Goal: Task Accomplishment & Management: Manage account settings

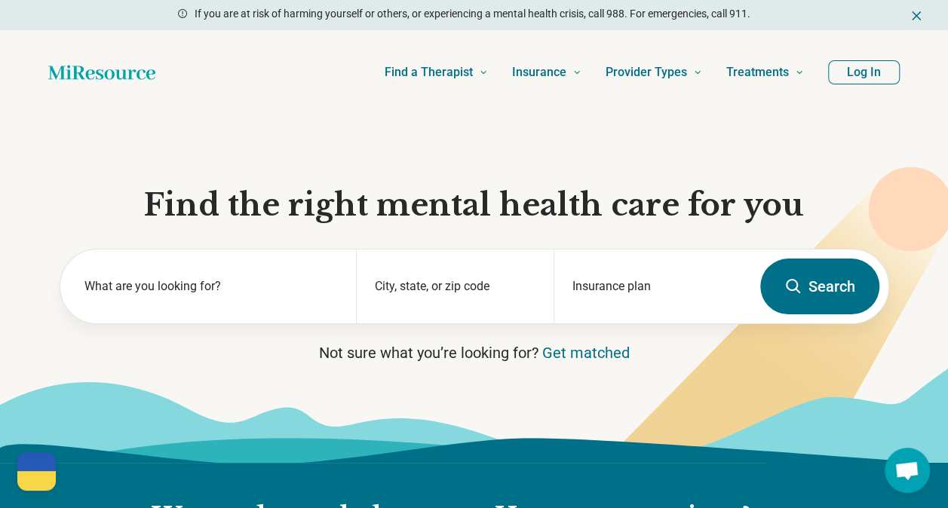
click at [866, 76] on button "Log In" at bounding box center [864, 72] width 72 height 24
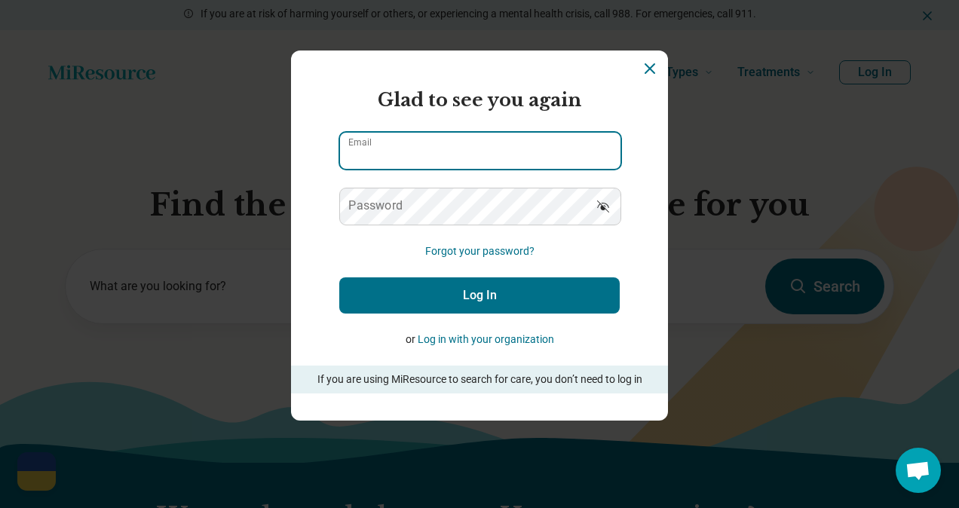
click at [506, 162] on input "Email" at bounding box center [480, 151] width 280 height 36
type input "**********"
drag, startPoint x: 492, startPoint y: 161, endPoint x: 314, endPoint y: 161, distance: 177.9
click at [314, 161] on section "**********" at bounding box center [479, 236] width 377 height 370
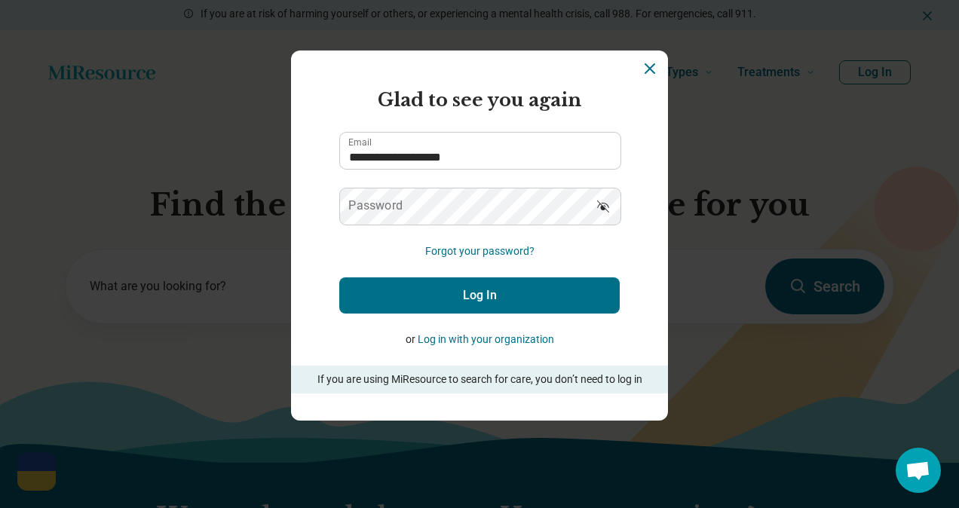
click at [351, 202] on label "Password" at bounding box center [375, 206] width 54 height 12
click at [409, 283] on button "Log In" at bounding box center [479, 295] width 280 height 36
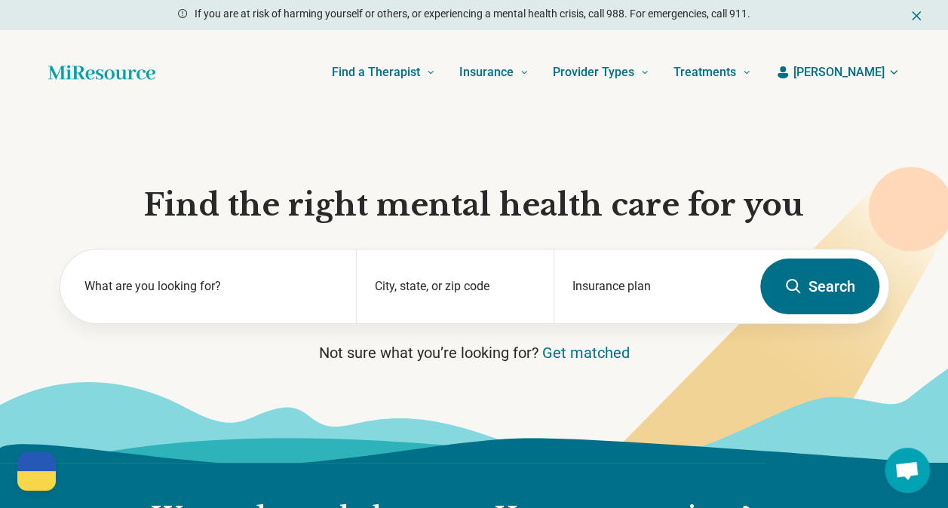
click at [875, 74] on span "[PERSON_NAME]" at bounding box center [838, 72] width 91 height 18
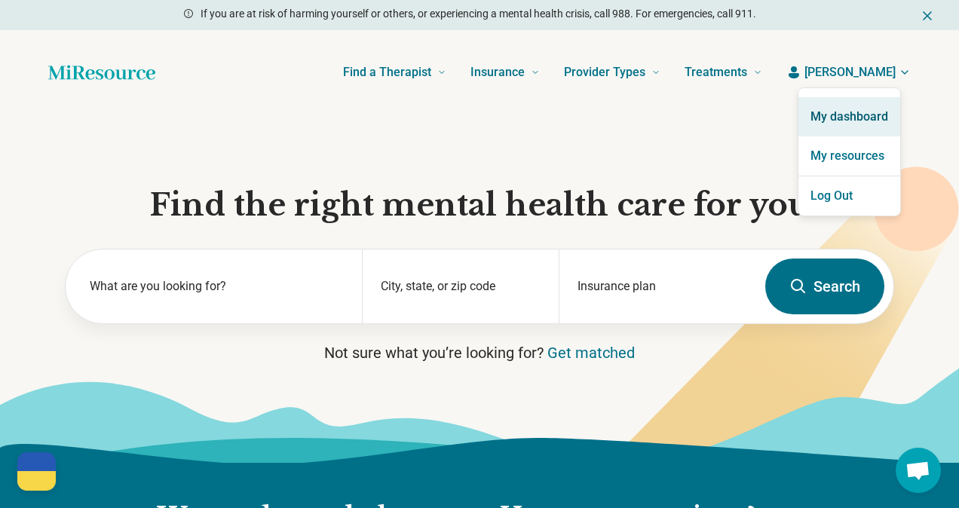
click at [857, 119] on link "My dashboard" at bounding box center [849, 116] width 102 height 39
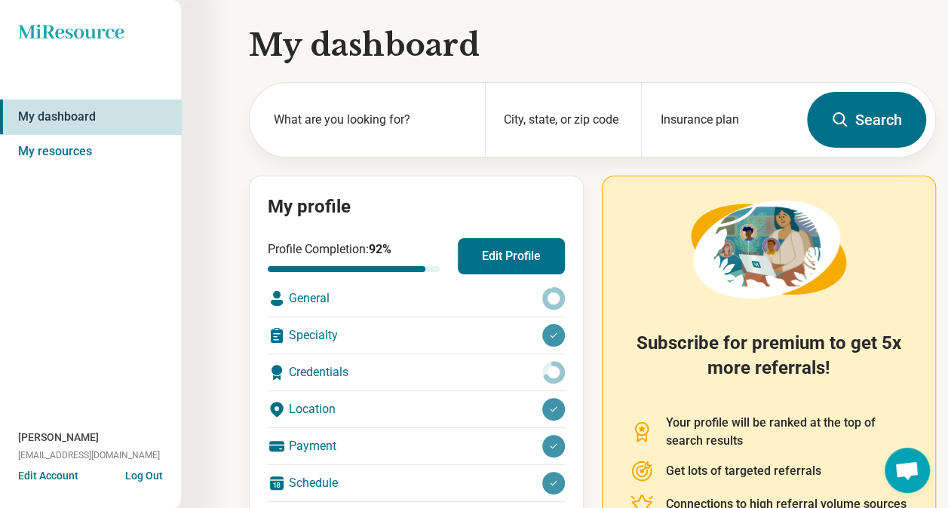
click at [519, 247] on button "Edit Profile" at bounding box center [511, 256] width 107 height 36
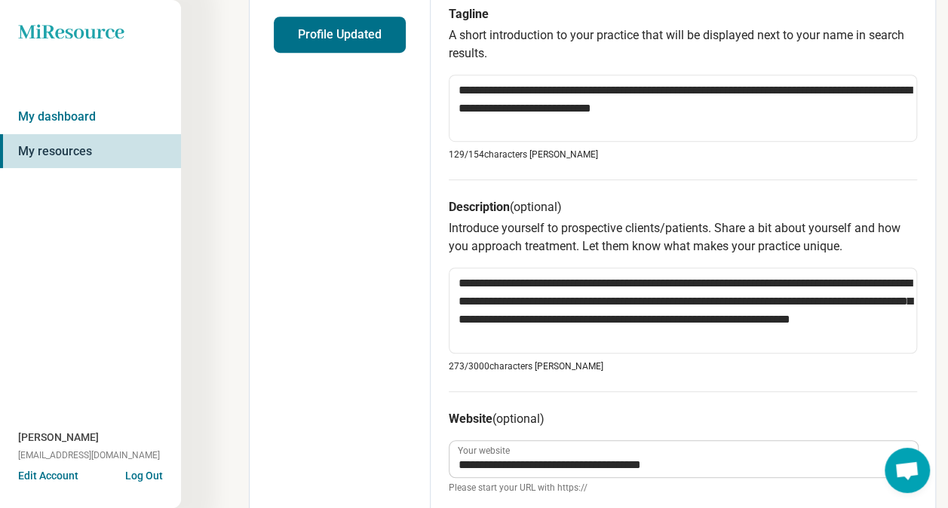
scroll to position [452, 0]
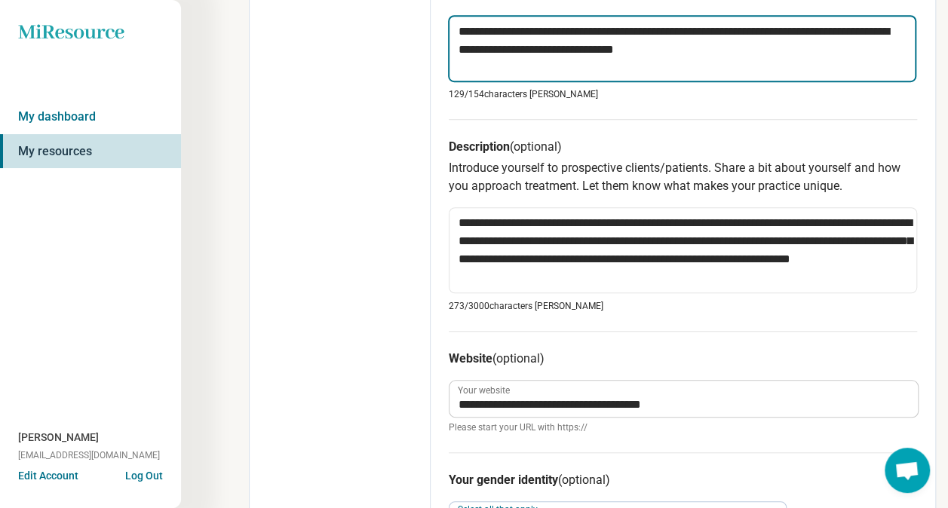
click at [786, 32] on textarea "**********" at bounding box center [682, 48] width 468 height 67
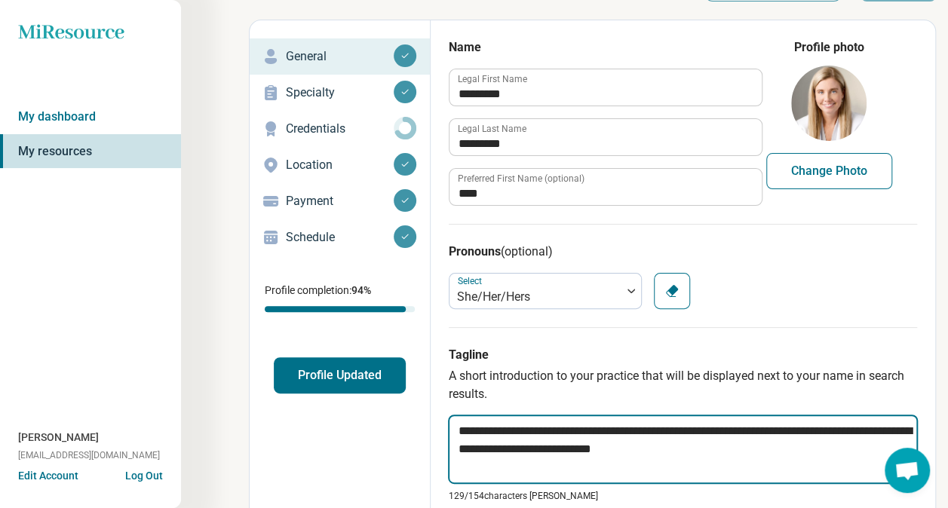
scroll to position [0, 0]
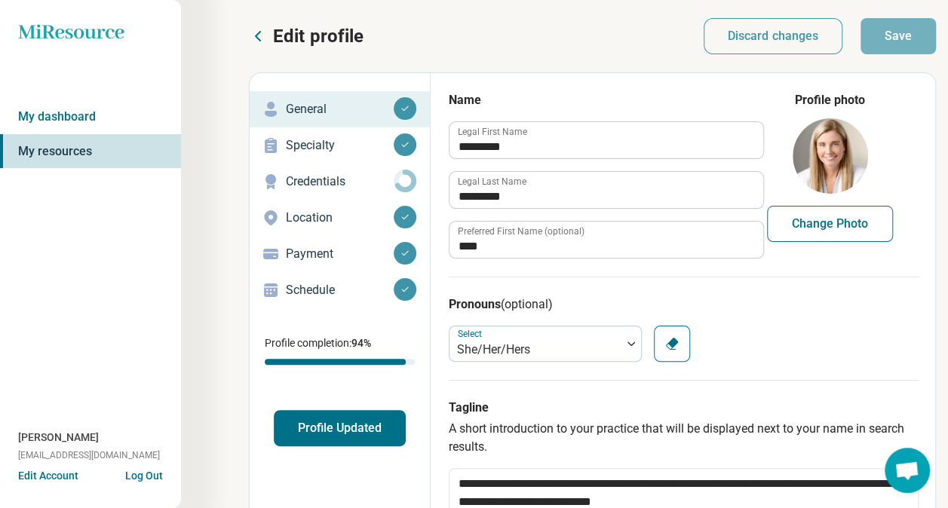
click at [299, 128] on link "Specialty" at bounding box center [340, 145] width 180 height 36
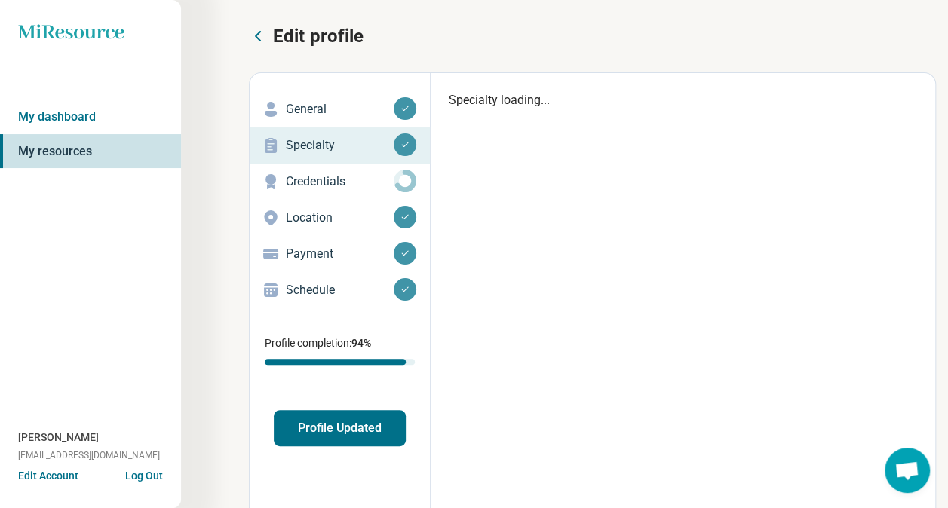
click at [302, 139] on p "Specialty" at bounding box center [340, 145] width 108 height 18
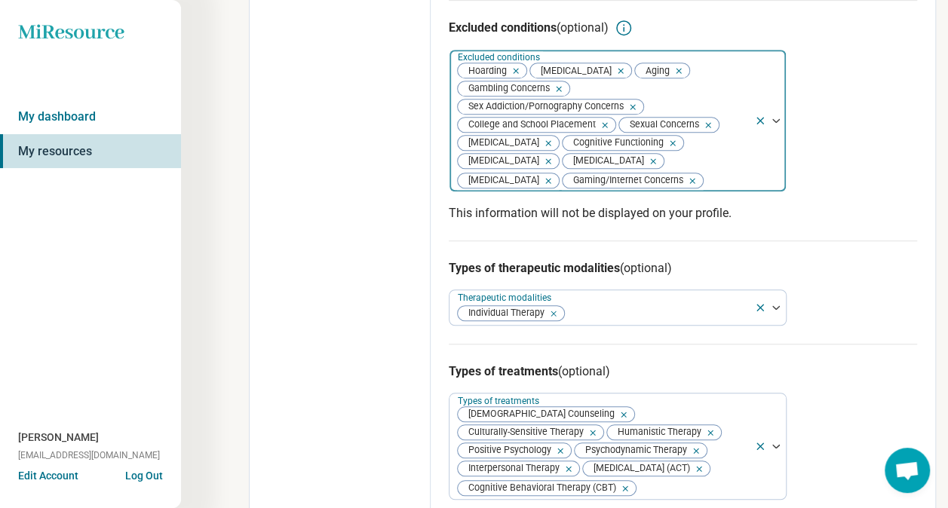
scroll to position [452, 0]
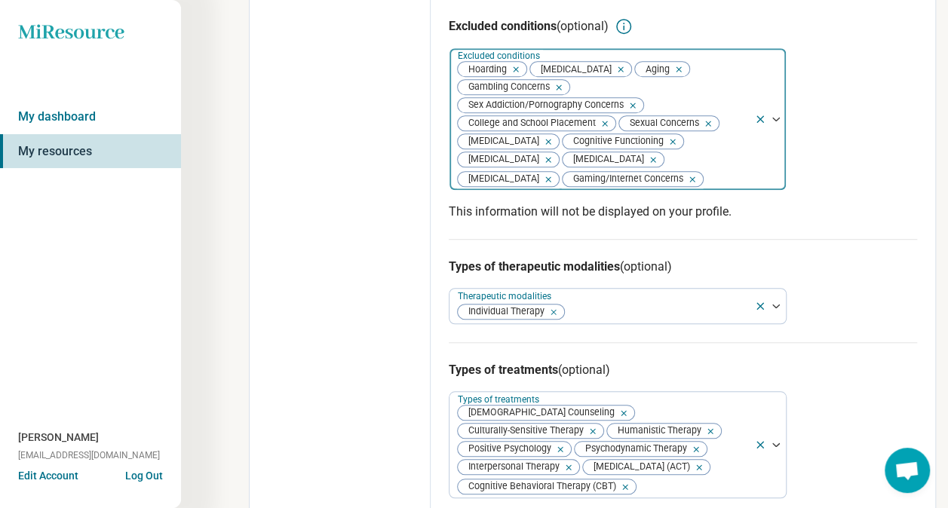
click at [604, 129] on icon "Remove [object Object]" at bounding box center [601, 123] width 11 height 11
click at [566, 147] on icon "Remove [object Object]" at bounding box center [564, 141] width 11 height 11
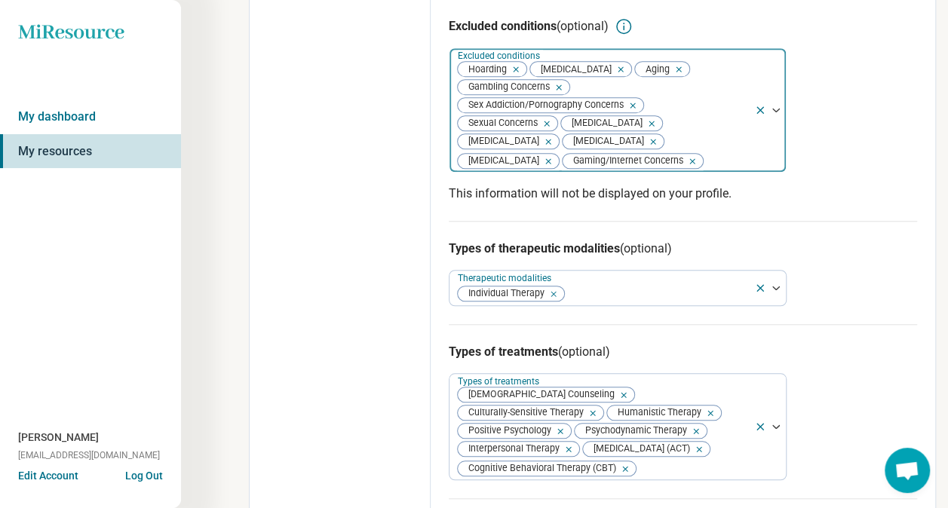
click at [550, 146] on icon "Remove [object Object]" at bounding box center [544, 141] width 11 height 11
click at [681, 75] on icon "Remove [object Object]" at bounding box center [675, 69] width 11 height 11
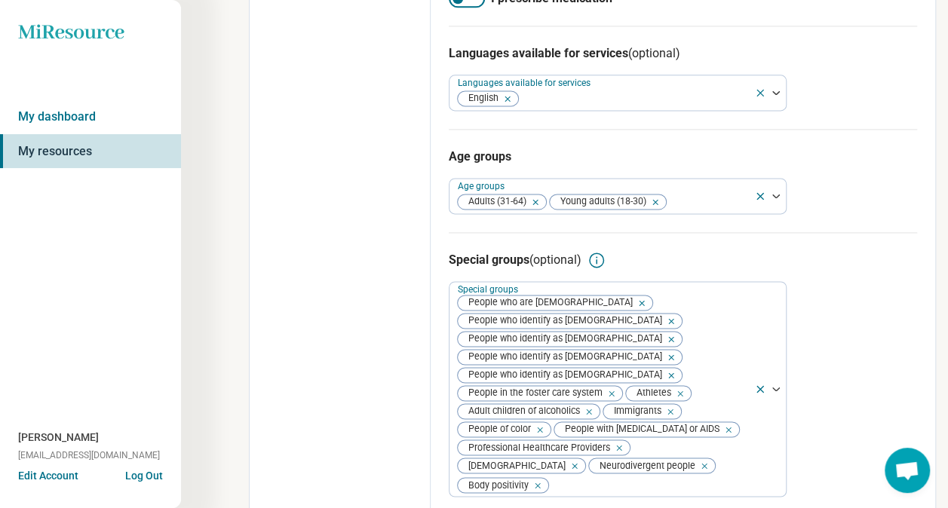
scroll to position [993, 0]
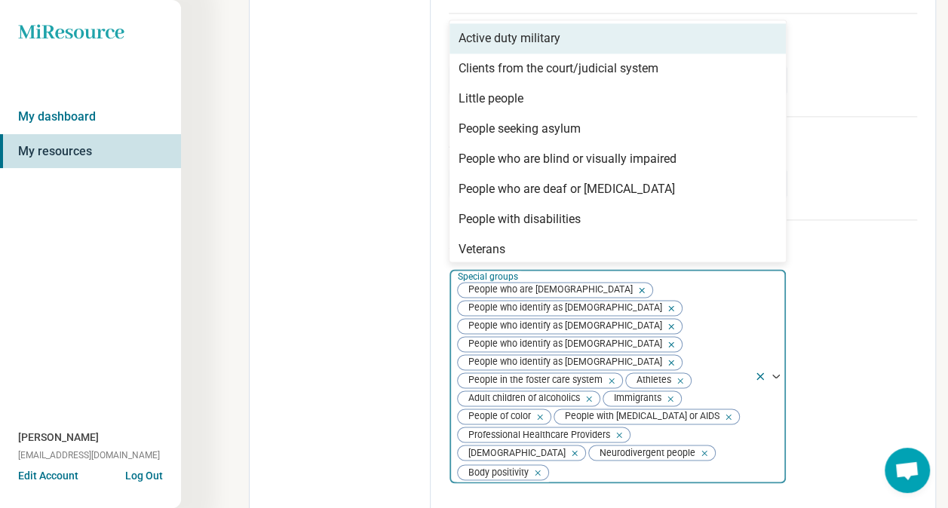
click at [780, 378] on div at bounding box center [776, 376] width 20 height 5
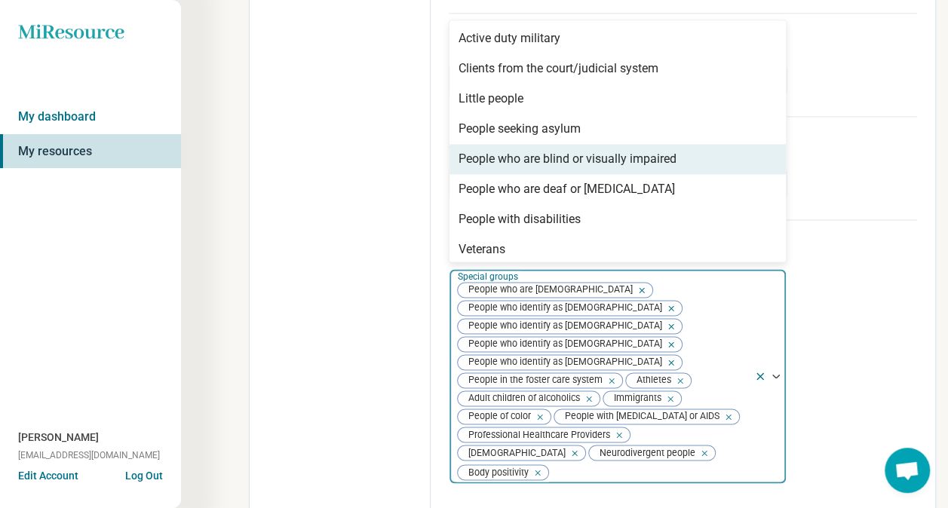
scroll to position [6, 0]
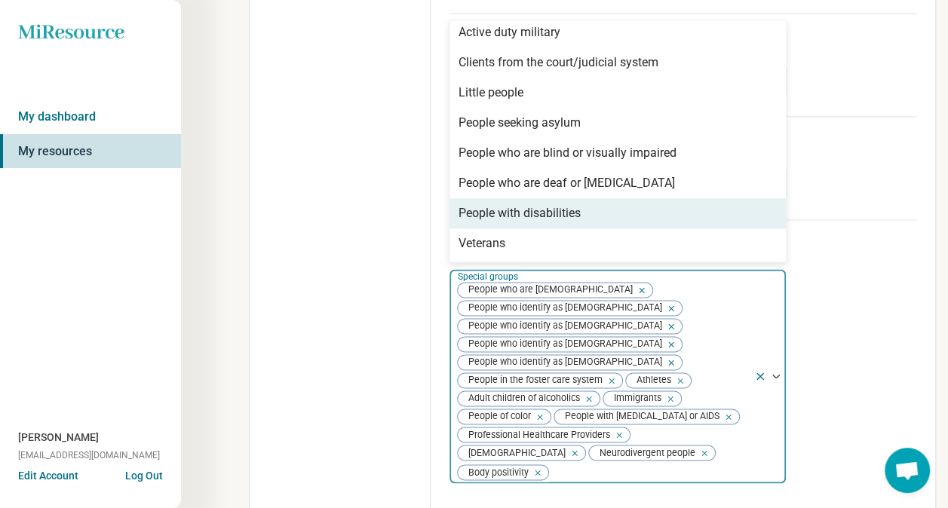
click at [852, 256] on div "Special groups (optional)" at bounding box center [683, 247] width 468 height 18
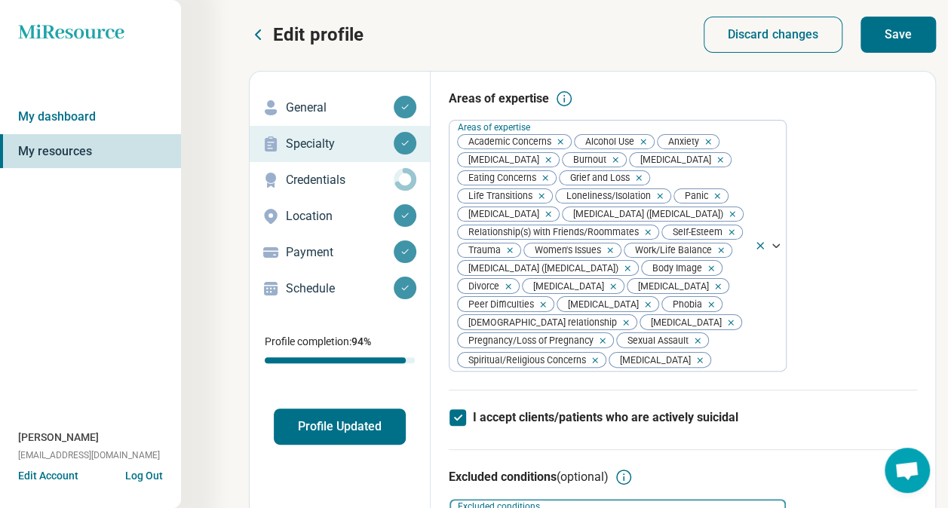
scroll to position [0, 0]
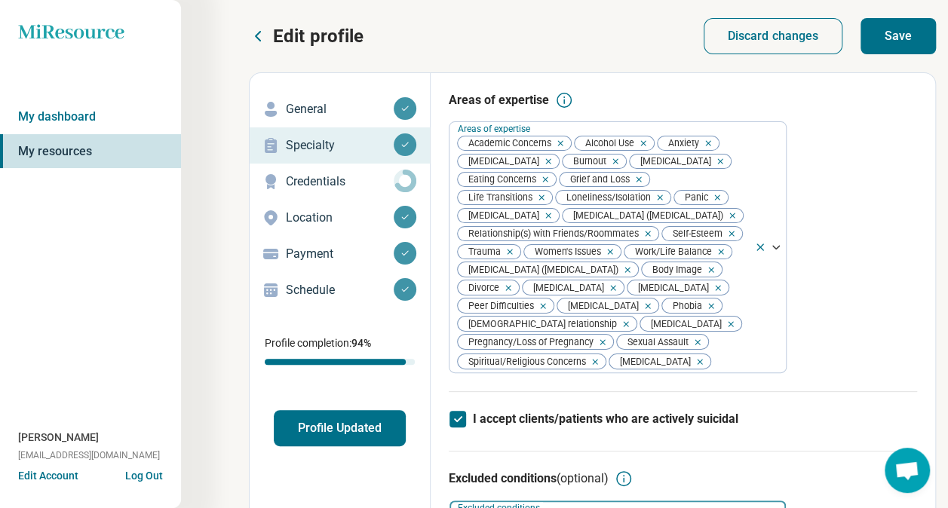
click at [309, 185] on p "Credentials" at bounding box center [340, 182] width 108 height 18
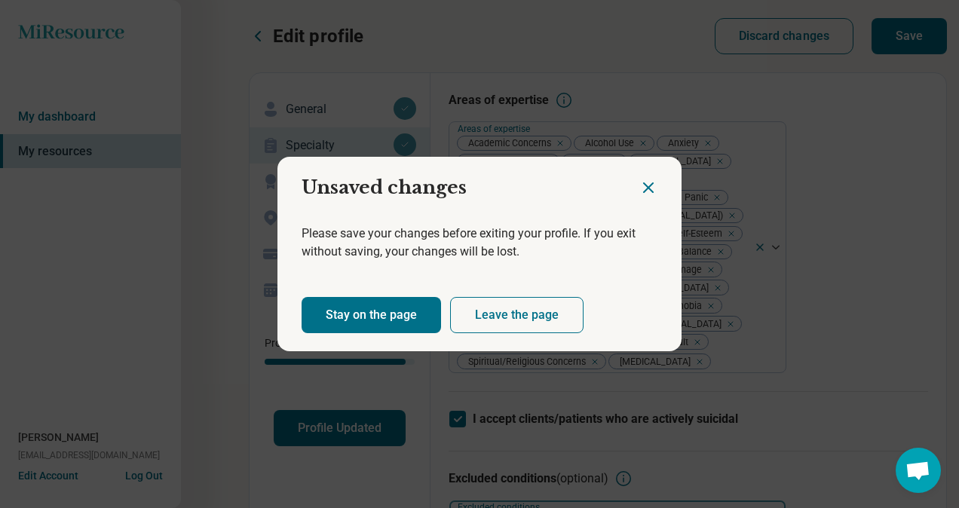
click at [406, 307] on button "Stay on the page" at bounding box center [371, 315] width 139 height 36
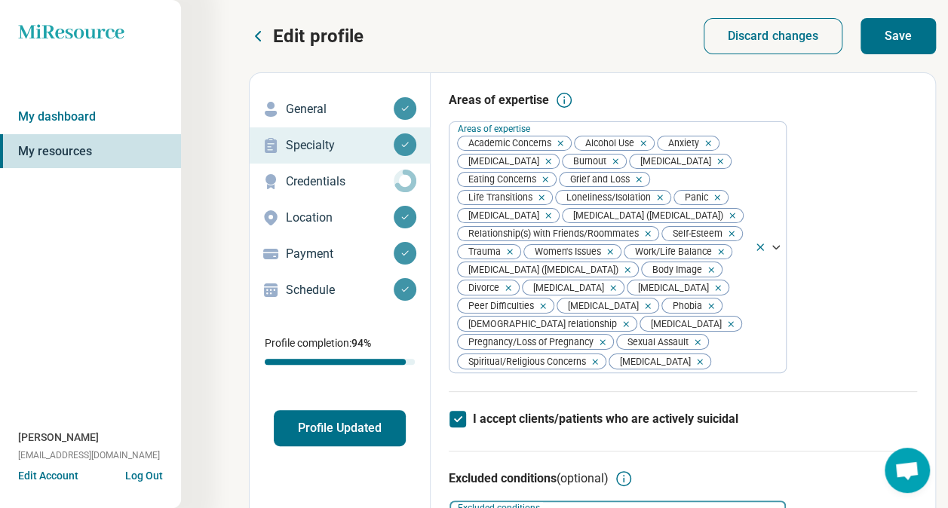
click at [915, 33] on button "Save" at bounding box center [897, 36] width 75 height 36
click at [363, 170] on div "Credentials" at bounding box center [340, 182] width 156 height 24
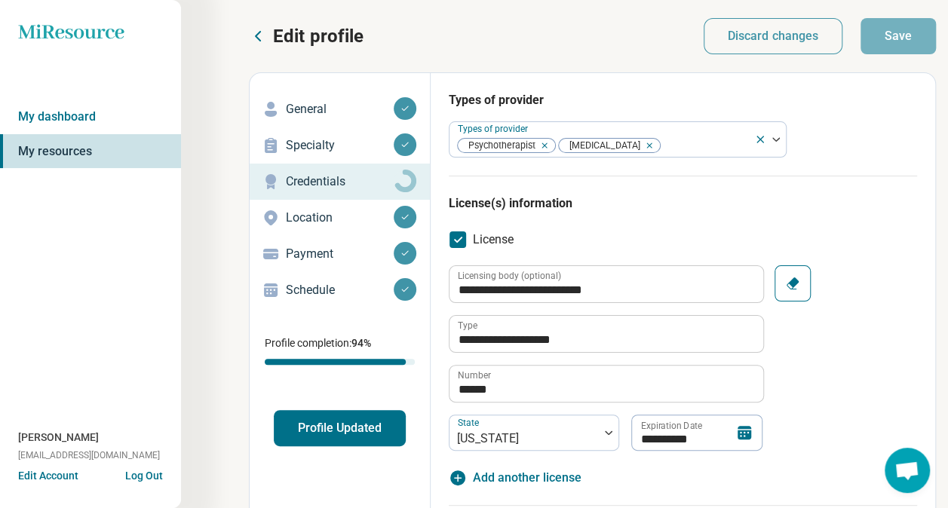
click at [346, 209] on p "Location" at bounding box center [340, 218] width 108 height 18
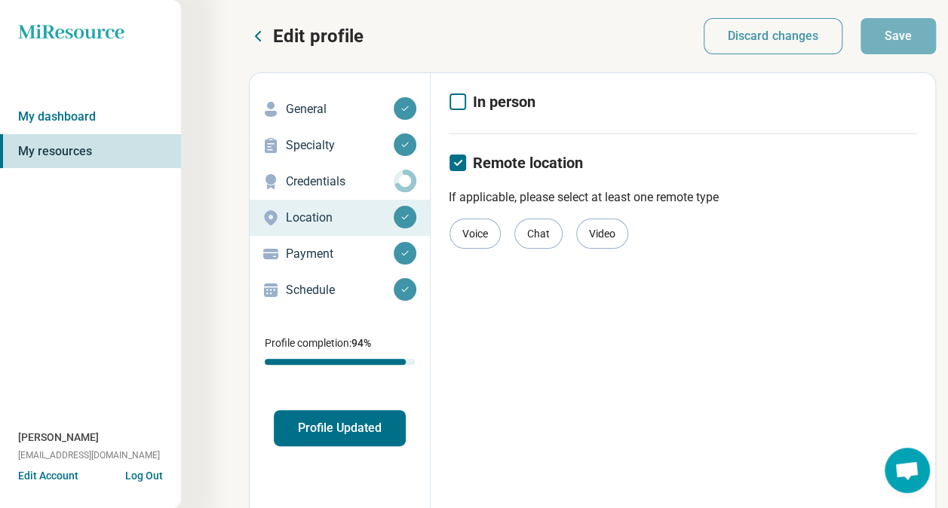
click at [354, 257] on p "Payment" at bounding box center [340, 254] width 108 height 18
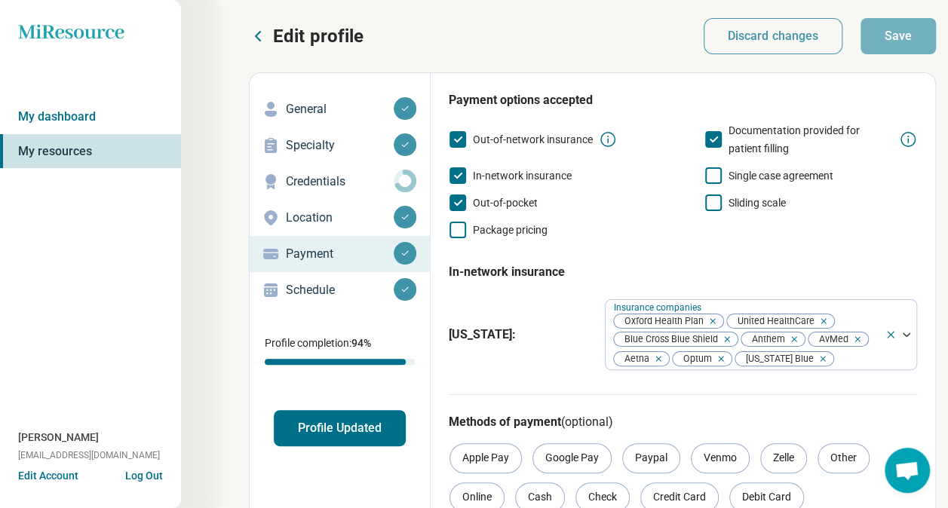
click at [330, 293] on p "Schedule" at bounding box center [340, 290] width 108 height 18
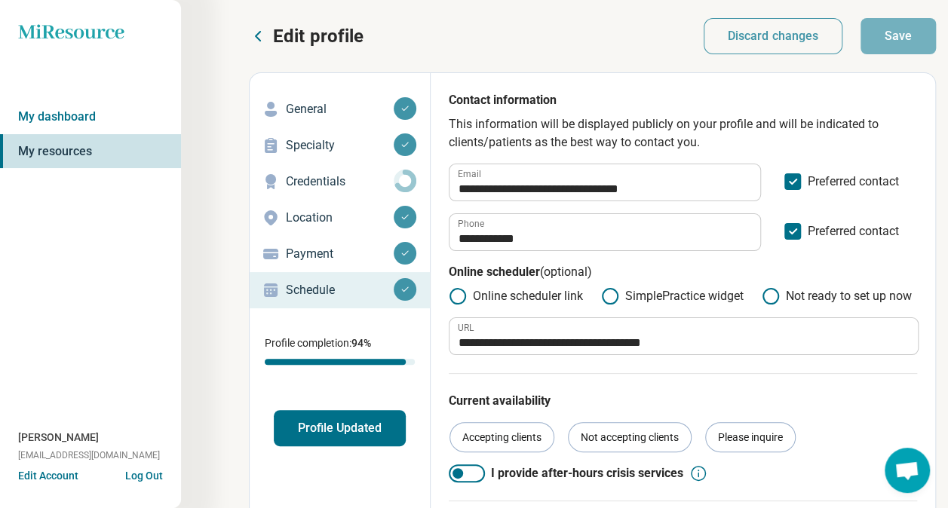
click at [689, 296] on label "SimplePractice widget" at bounding box center [672, 296] width 142 height 18
type textarea "*"
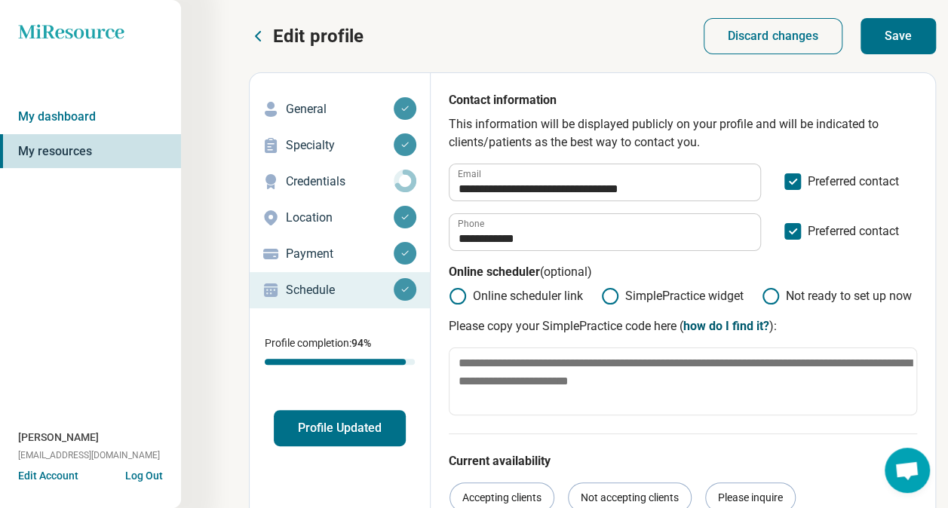
click at [711, 326] on link "how do I find it?" at bounding box center [726, 326] width 86 height 14
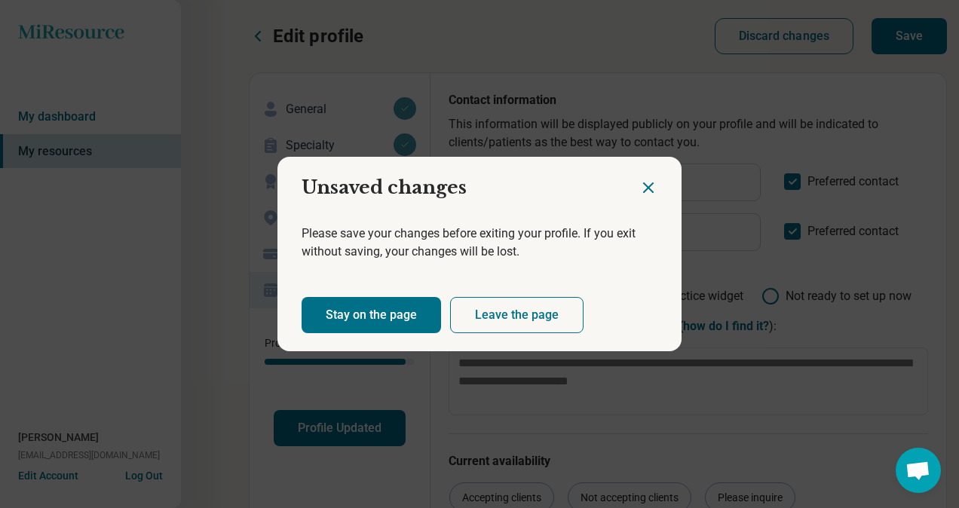
click at [487, 311] on button "Leave the page" at bounding box center [516, 315] width 133 height 36
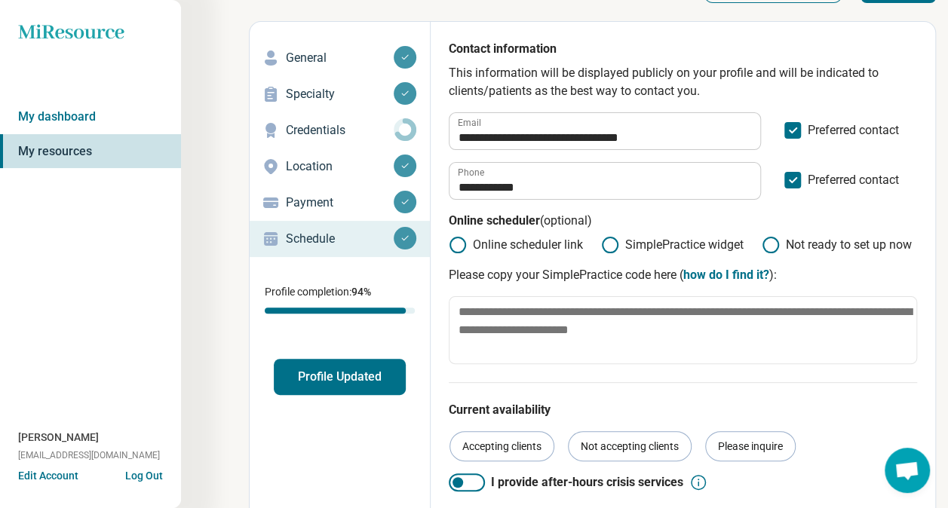
scroll to position [75, 0]
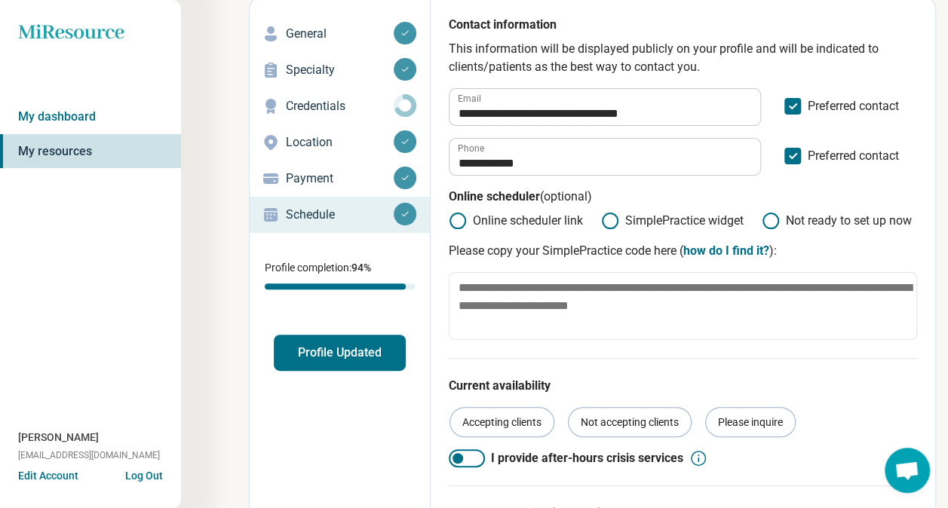
click at [455, 219] on icon at bounding box center [458, 221] width 18 height 18
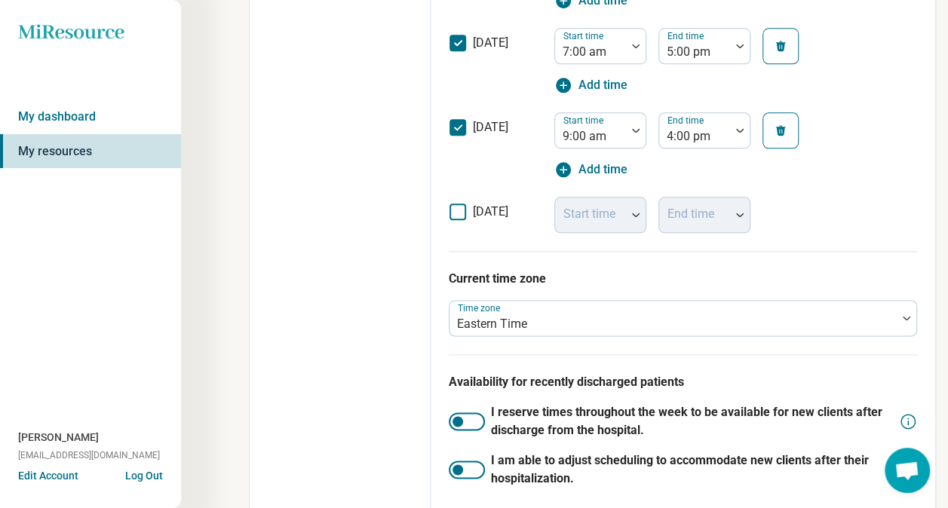
scroll to position [887, 0]
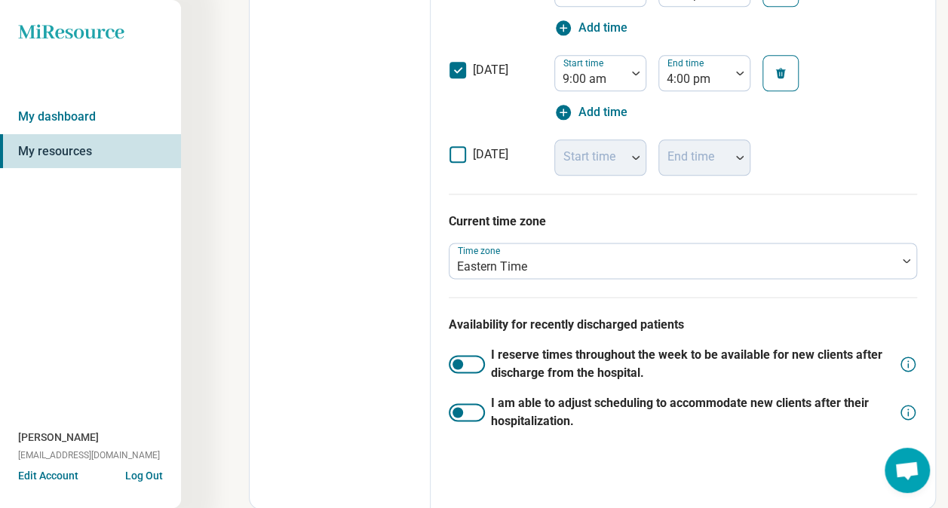
click at [449, 410] on div at bounding box center [467, 412] width 36 height 18
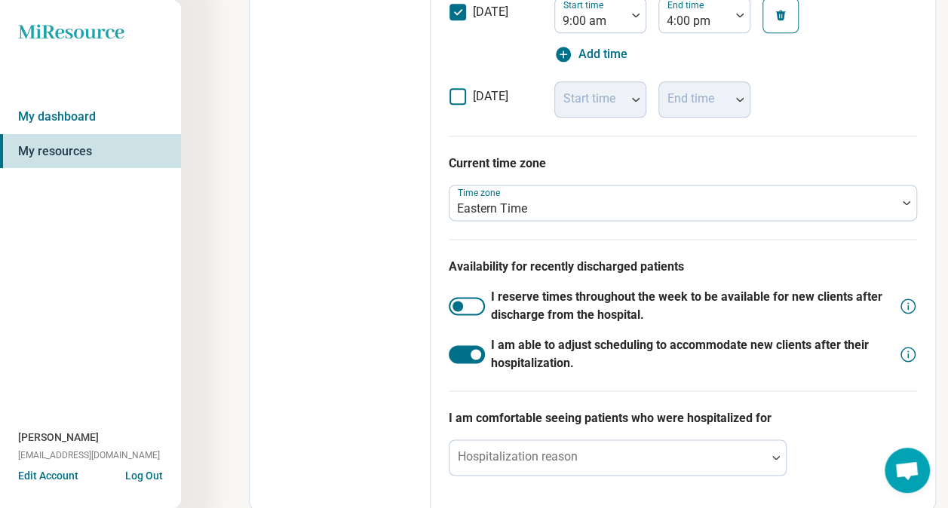
scroll to position [947, 0]
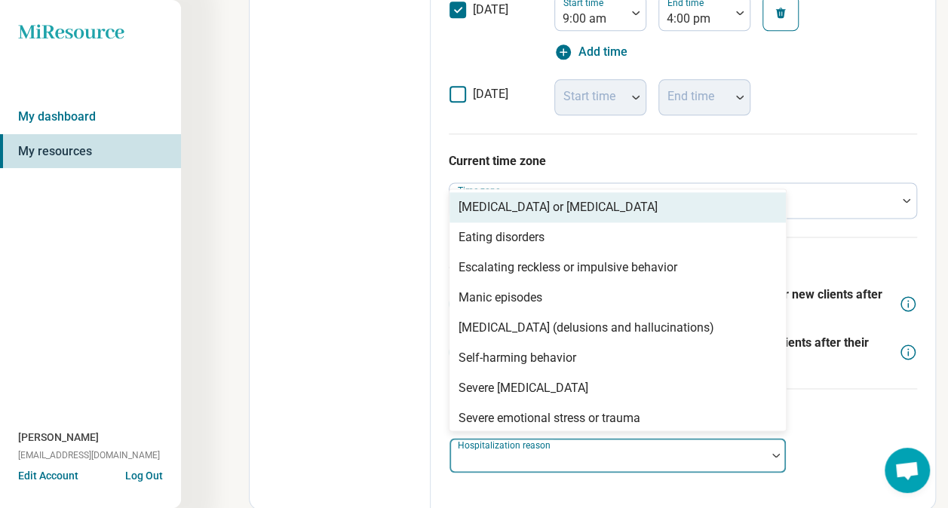
click at [758, 448] on div at bounding box center [607, 455] width 317 height 33
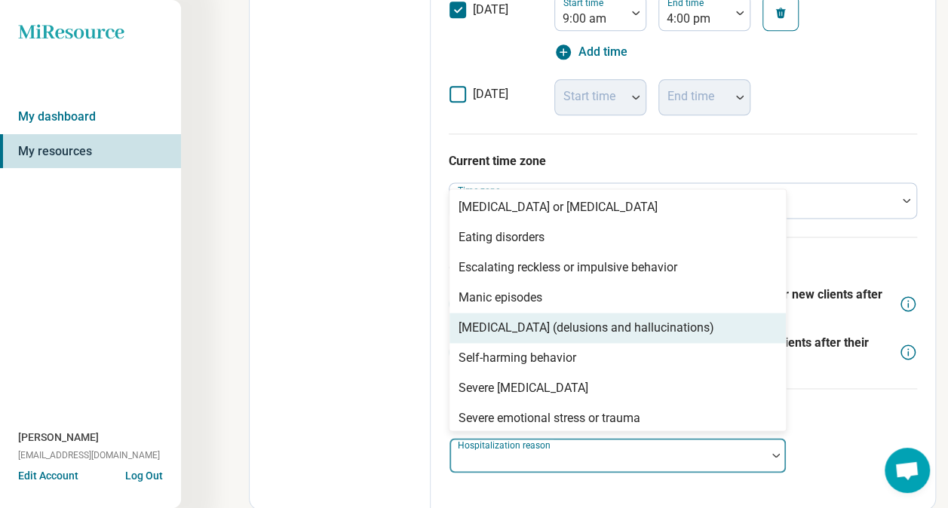
scroll to position [75, 0]
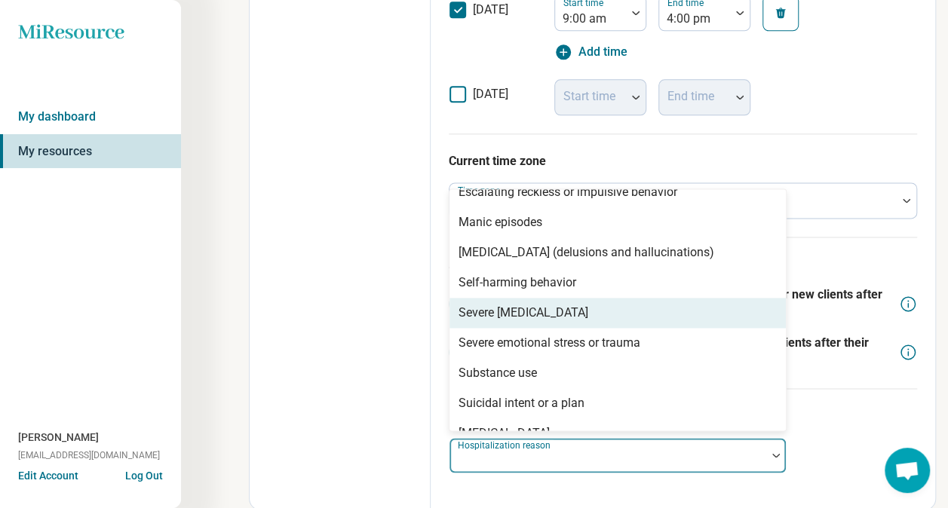
click at [694, 312] on div "Severe [MEDICAL_DATA]" at bounding box center [617, 313] width 336 height 30
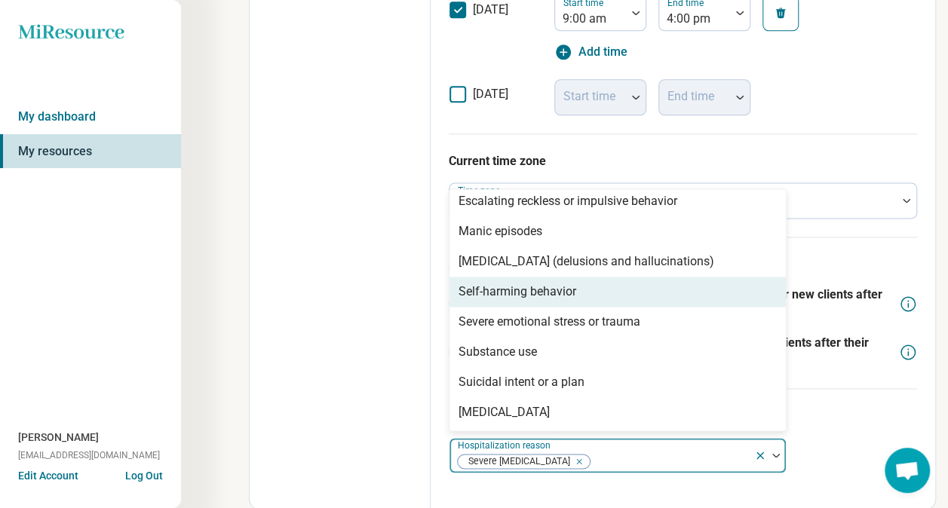
click at [661, 290] on div "Self-harming behavior" at bounding box center [617, 292] width 336 height 30
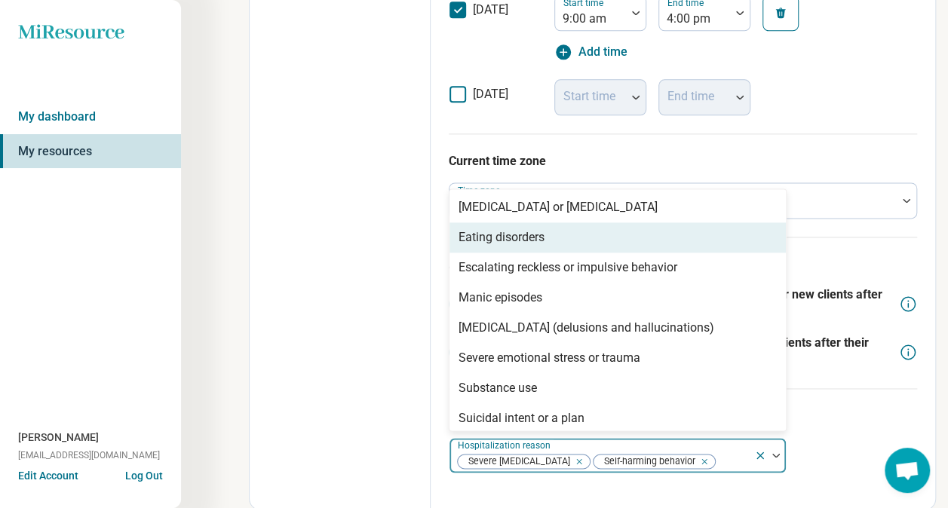
scroll to position [36, 0]
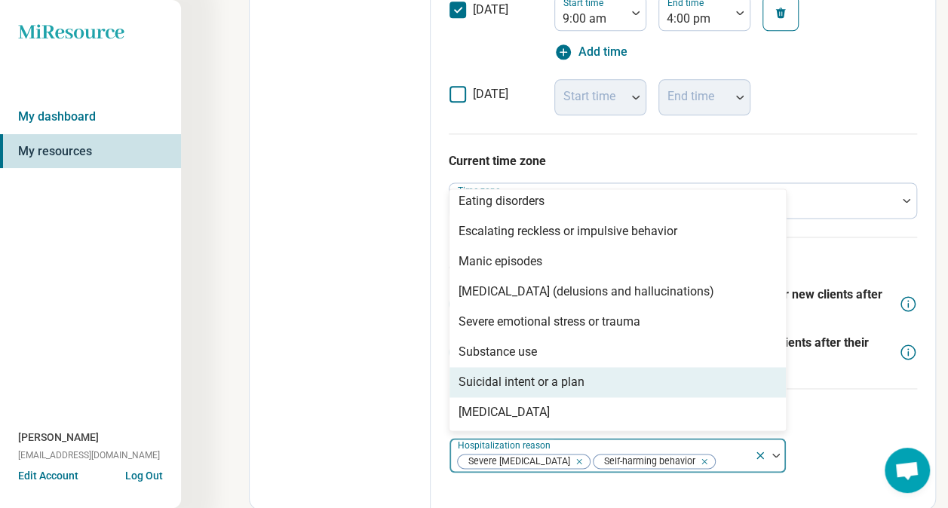
click at [866, 425] on div "I am comfortable seeing patients who were hospitalized for option Self-harming …" at bounding box center [683, 439] width 468 height 103
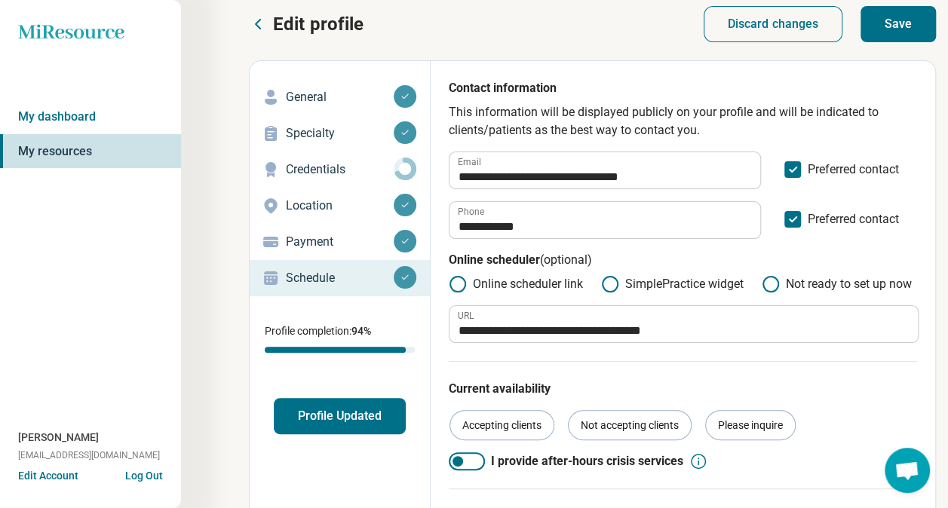
scroll to position [0, 0]
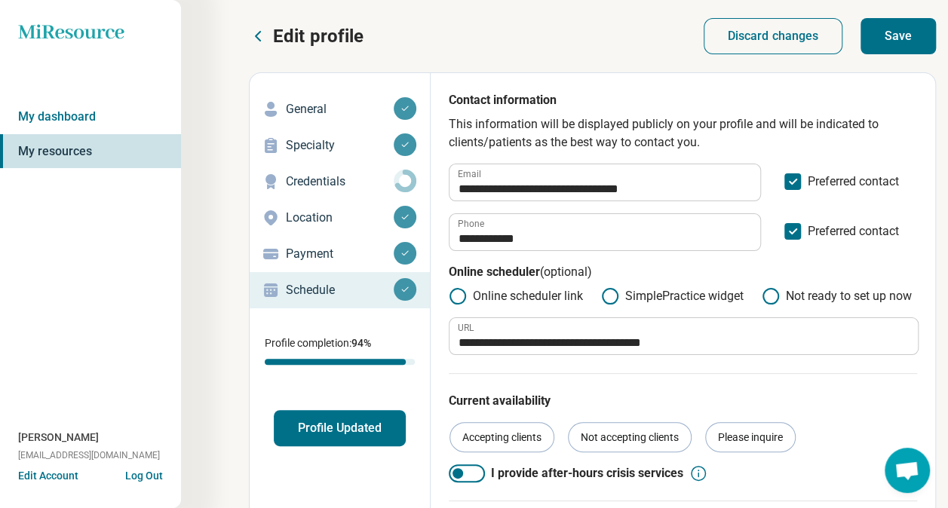
click at [914, 42] on button "Save" at bounding box center [897, 36] width 75 height 36
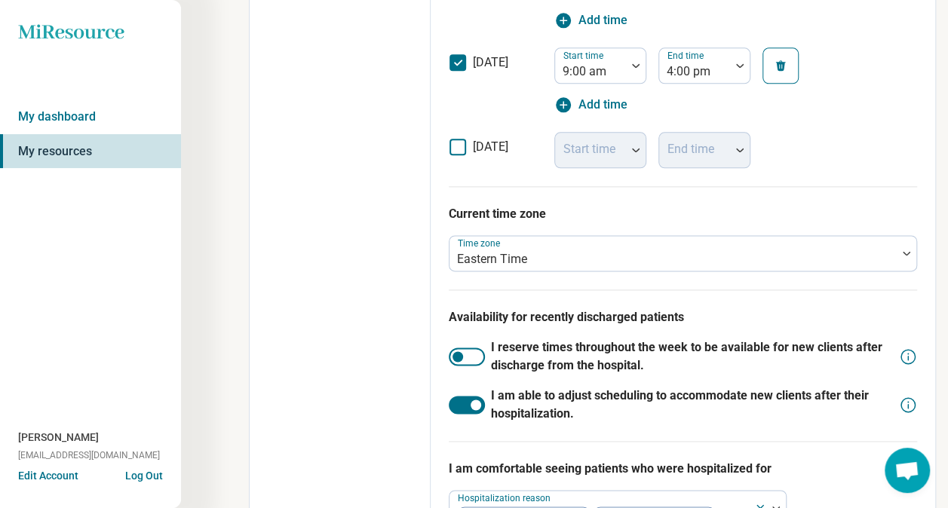
scroll to position [947, 0]
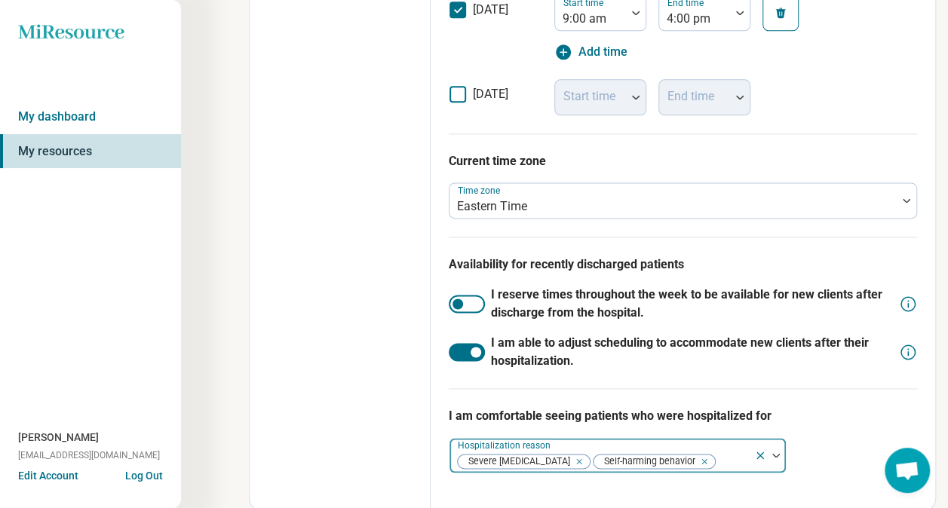
click at [716, 458] on div at bounding box center [732, 461] width 32 height 21
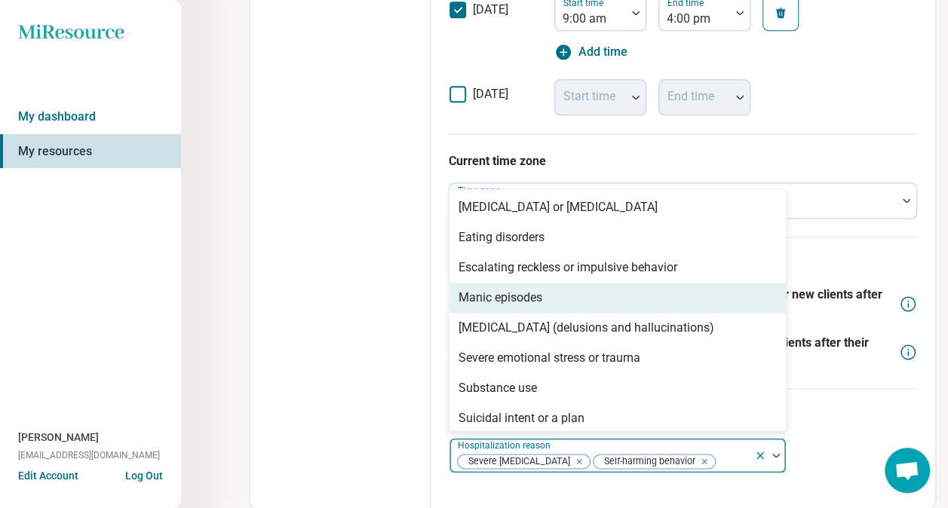
click at [632, 293] on div "Manic episodes" at bounding box center [617, 298] width 336 height 30
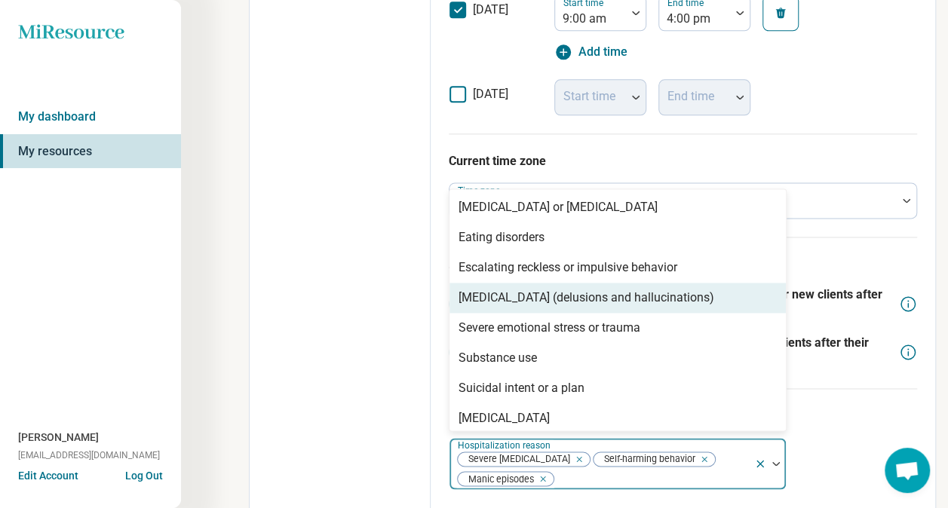
scroll to position [6, 0]
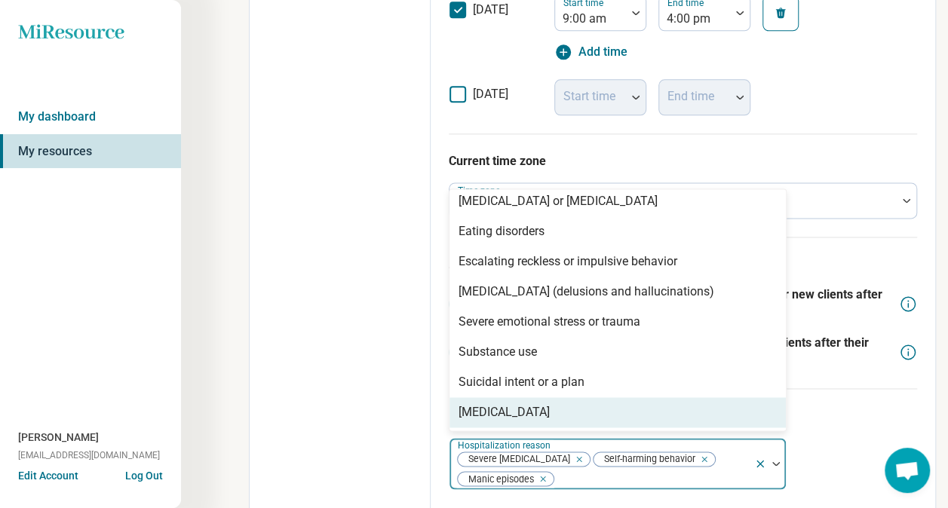
click at [587, 408] on div "[MEDICAL_DATA]" at bounding box center [617, 412] width 336 height 30
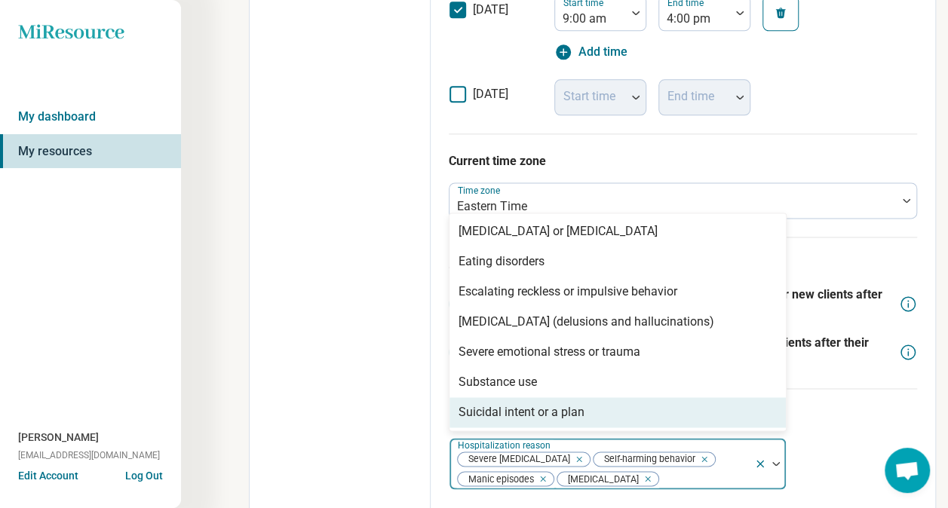
scroll to position [0, 0]
click at [588, 409] on div "Suicidal intent or a plan" at bounding box center [617, 412] width 336 height 30
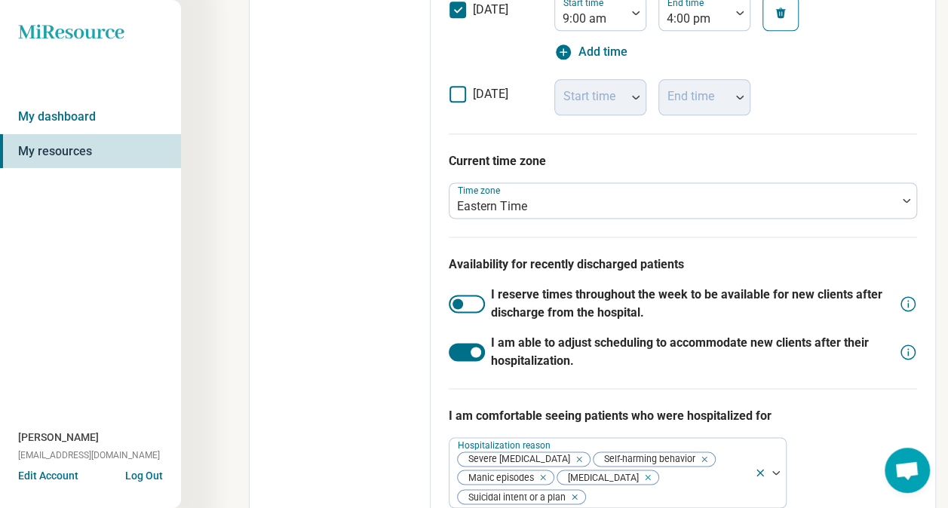
click at [841, 407] on p "I am comfortable seeing patients who were hospitalized for" at bounding box center [683, 416] width 468 height 18
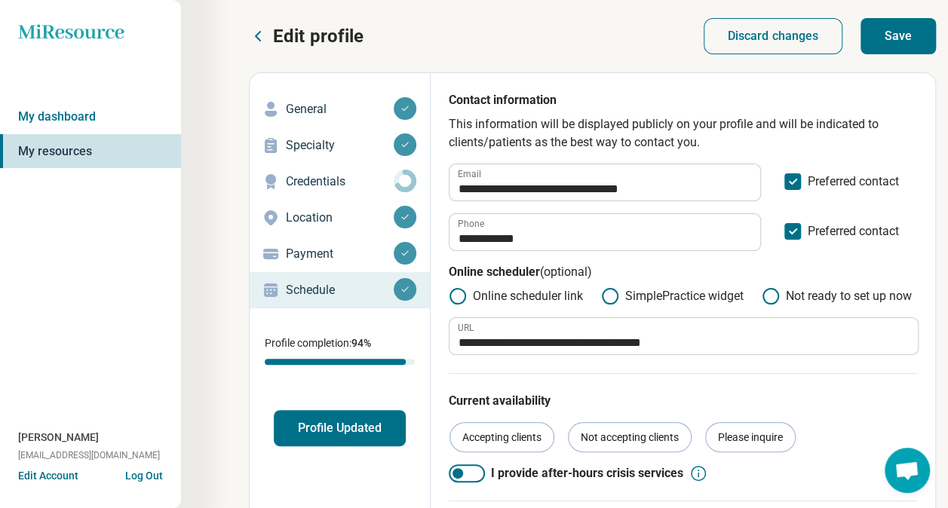
click at [903, 27] on button "Save" at bounding box center [897, 36] width 75 height 36
click at [143, 116] on link "My dashboard" at bounding box center [90, 117] width 181 height 35
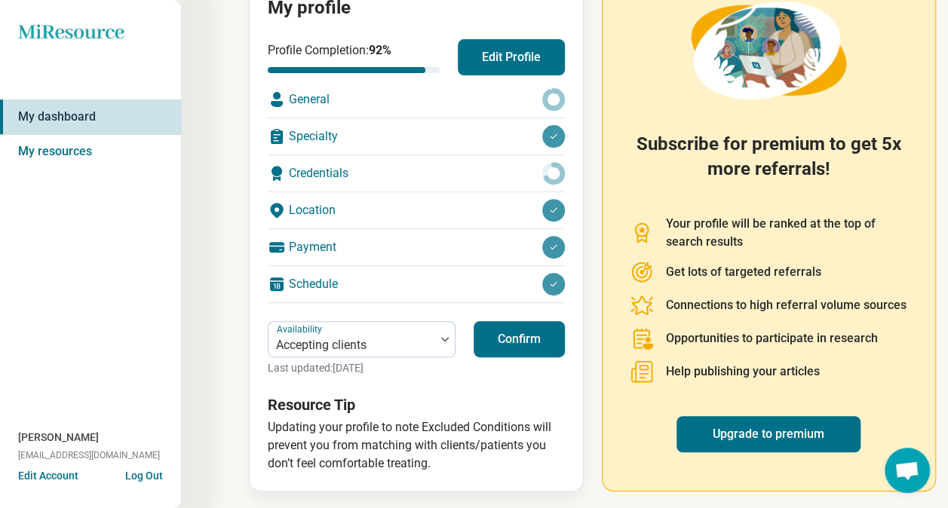
scroll to position [201, 0]
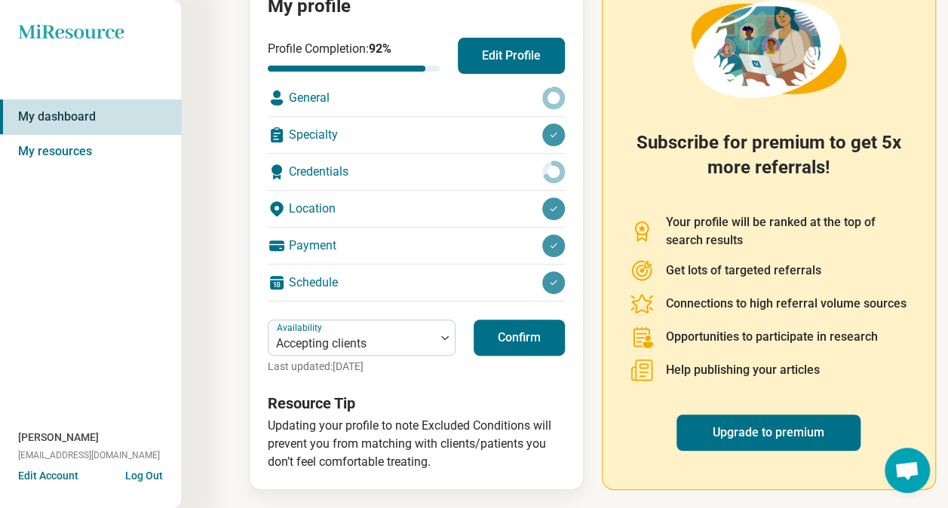
click at [510, 350] on button "Confirm" at bounding box center [518, 338] width 91 height 36
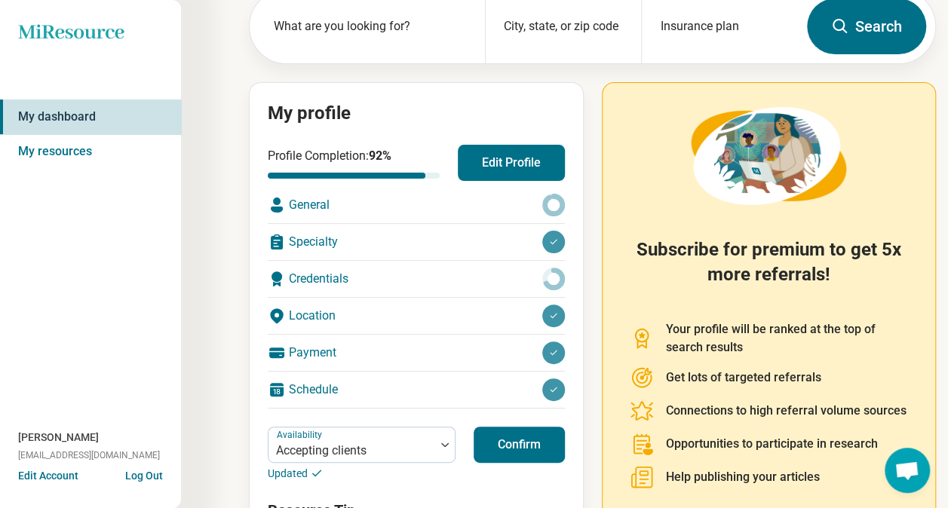
scroll to position [0, 0]
